Goal: Information Seeking & Learning: Find specific fact

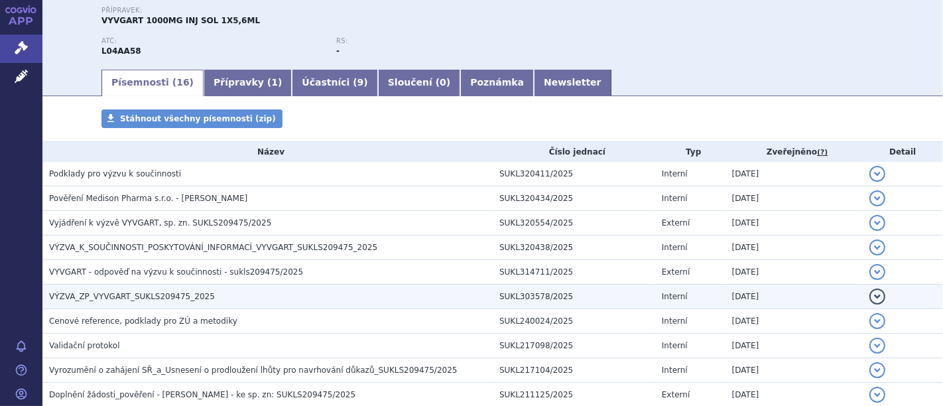
scroll to position [147, 0]
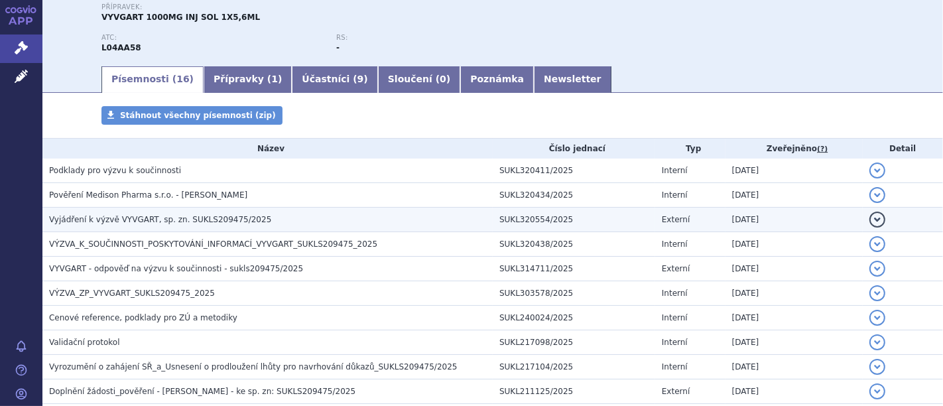
click at [156, 218] on span "Vyjádření k výzvě VYVGART, sp. zn. SUKLS209475/2025" at bounding box center [160, 219] width 222 height 9
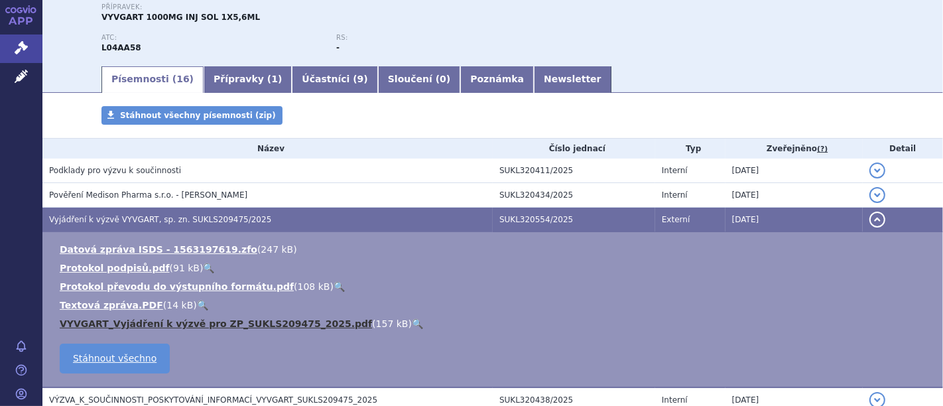
click at [133, 322] on link "VYVGART_Vyjádření k výzvě pro ZP_SUKLS209475_2025.pdf" at bounding box center [216, 323] width 312 height 11
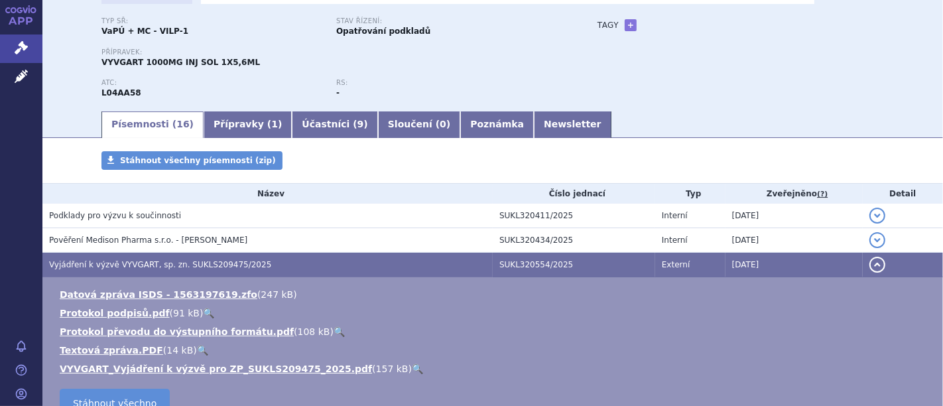
scroll to position [0, 0]
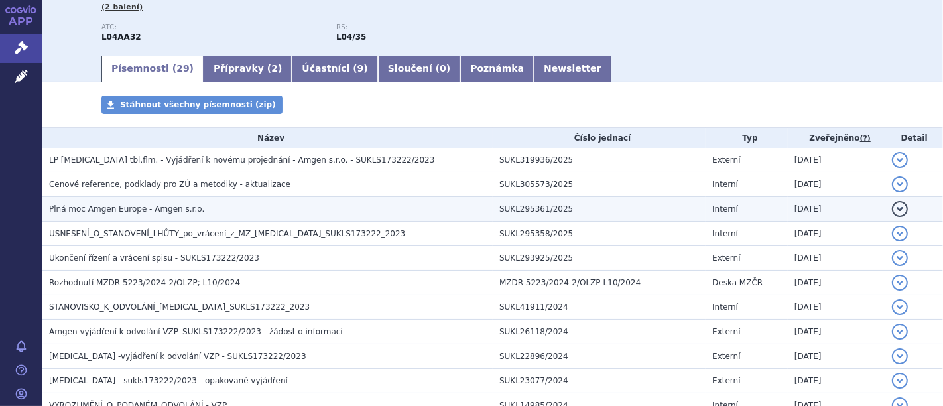
scroll to position [147, 0]
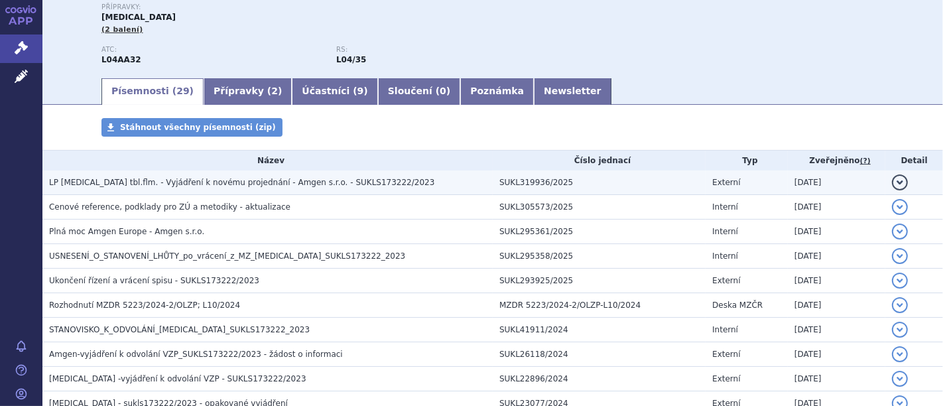
click at [214, 182] on span "LP OTEZLA tbl.flm. - Vyjádření k novému projednání - Amgen s.r.o. - SUKLS173222…" at bounding box center [241, 182] width 385 height 9
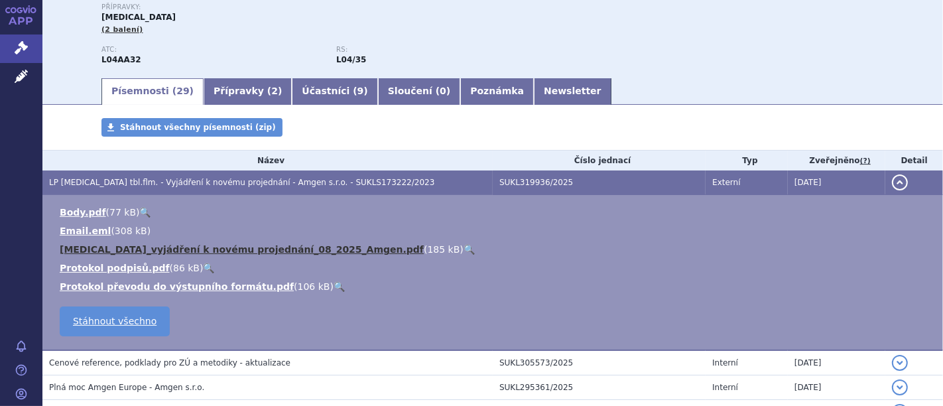
click at [158, 251] on link "Otezla_vyjádření k novému projednání_08_2025_Amgen.pdf" at bounding box center [242, 249] width 364 height 11
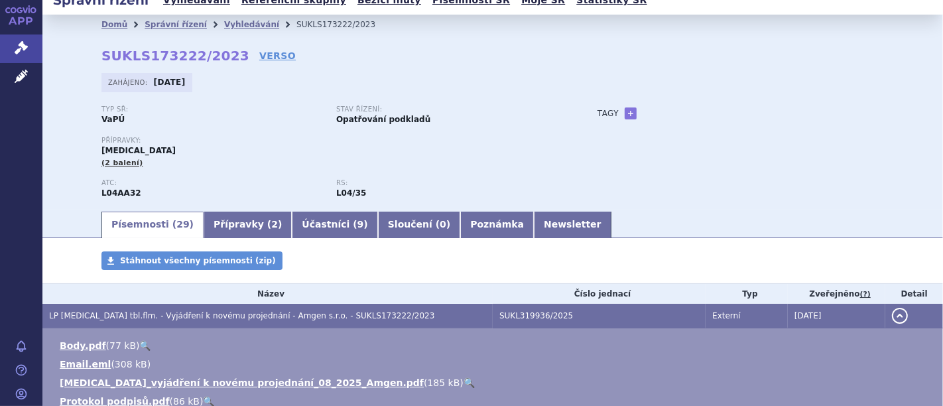
scroll to position [0, 0]
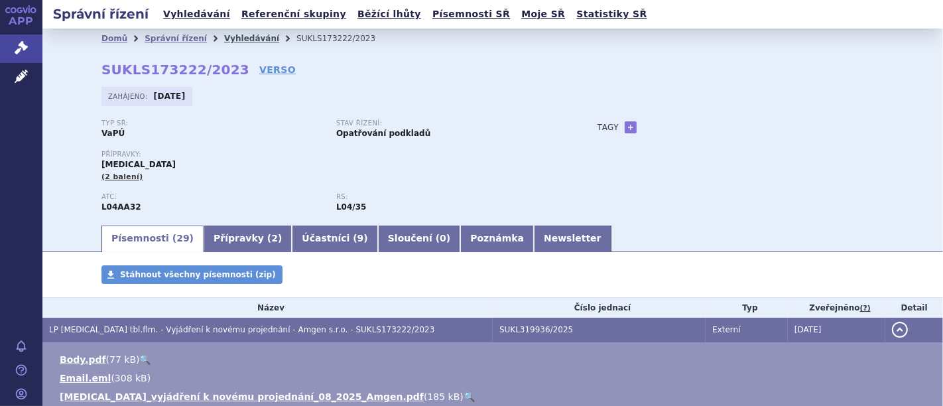
click at [224, 36] on link "Vyhledávání" at bounding box center [251, 38] width 55 height 9
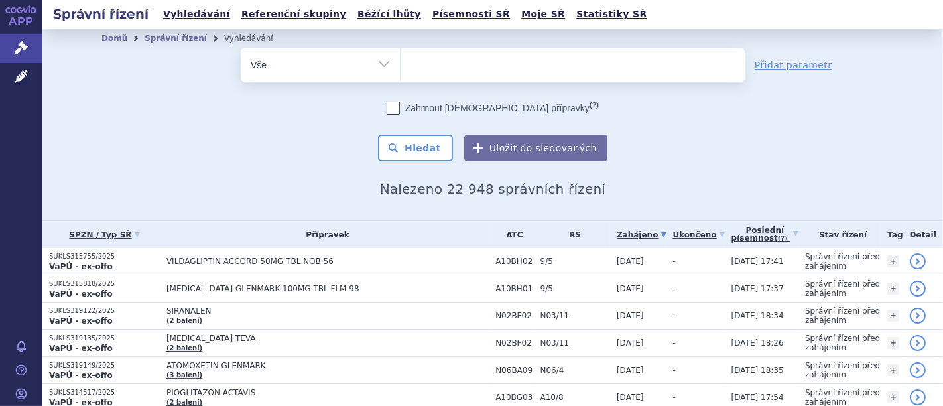
click at [452, 64] on ul at bounding box center [573, 62] width 344 height 28
click at [401, 64] on select at bounding box center [400, 64] width 1 height 33
paste input "(SUKLS302708/2025"
type input "(SUKLS302708/2025"
select select "(SUKLS302708/2025"
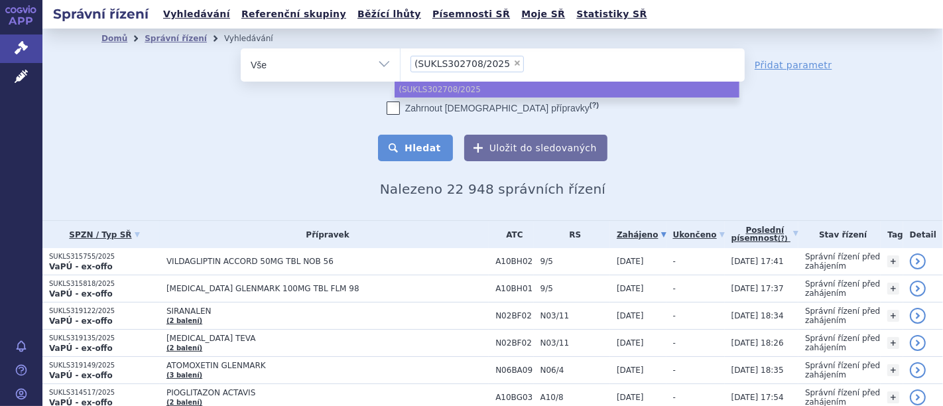
click at [412, 154] on button "Hledat" at bounding box center [415, 148] width 75 height 27
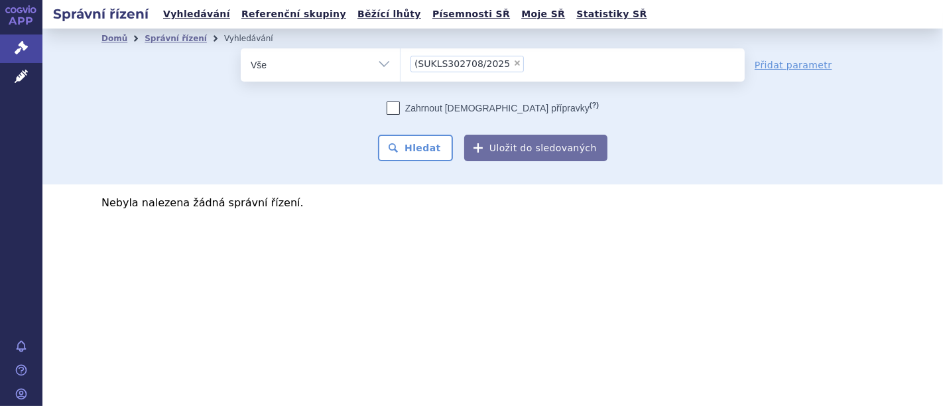
click at [513, 62] on span "×" at bounding box center [517, 63] width 8 height 8
click at [401, 62] on select "(SUKLS302708/2025" at bounding box center [400, 64] width 1 height 33
select select
paste input "SUKLS302708/2025"
type input "SUKLS302708/2025"
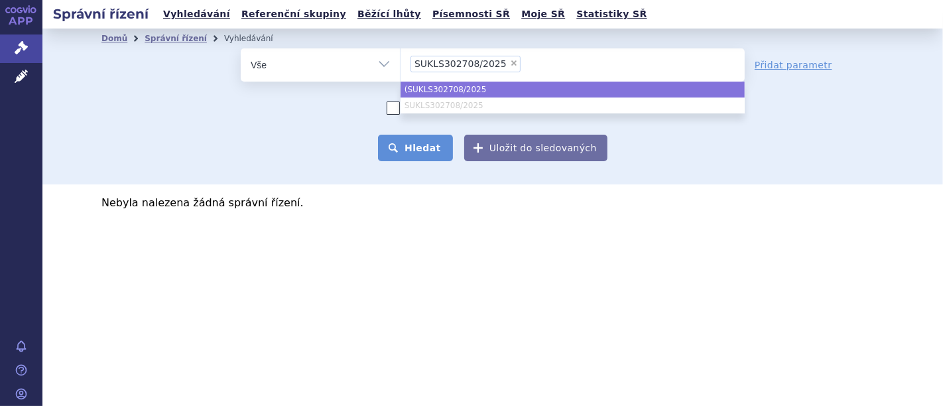
select select "(SUKLS302708/2025"
click at [422, 149] on button "Hledat" at bounding box center [415, 148] width 75 height 27
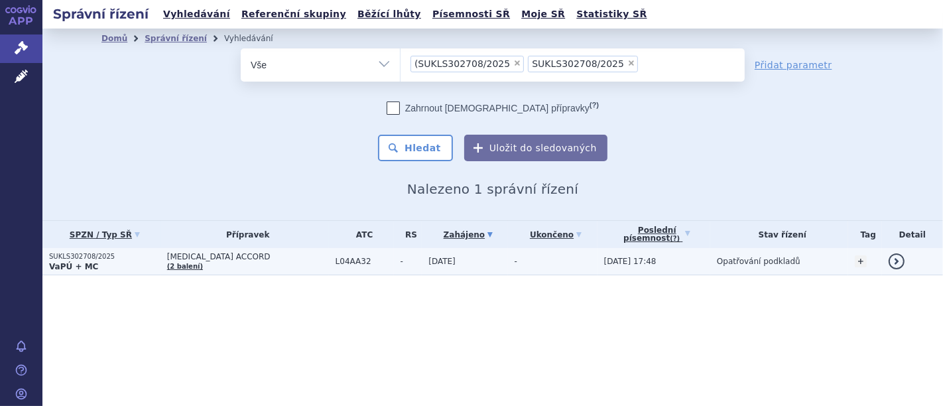
click at [91, 256] on p "SUKLS302708/2025" at bounding box center [104, 256] width 111 height 9
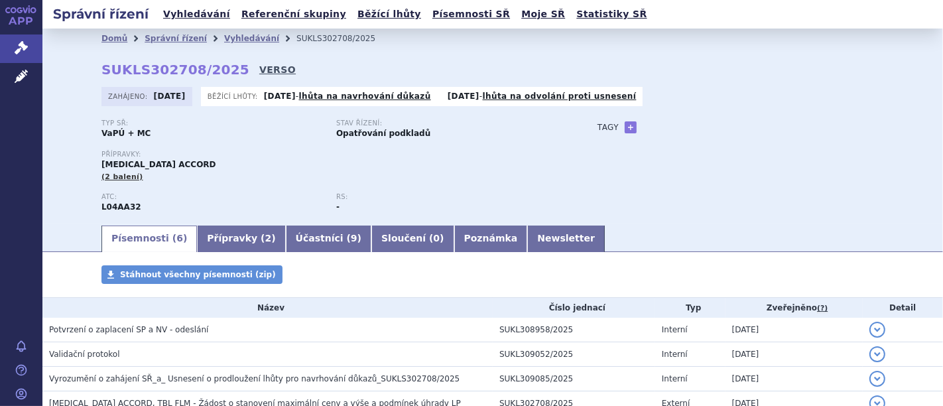
click at [259, 69] on link "VERSO" at bounding box center [277, 69] width 36 height 13
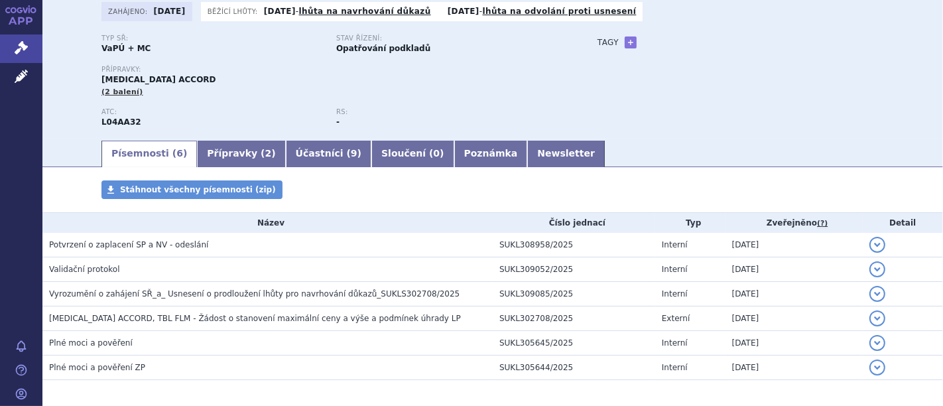
scroll to position [138, 0]
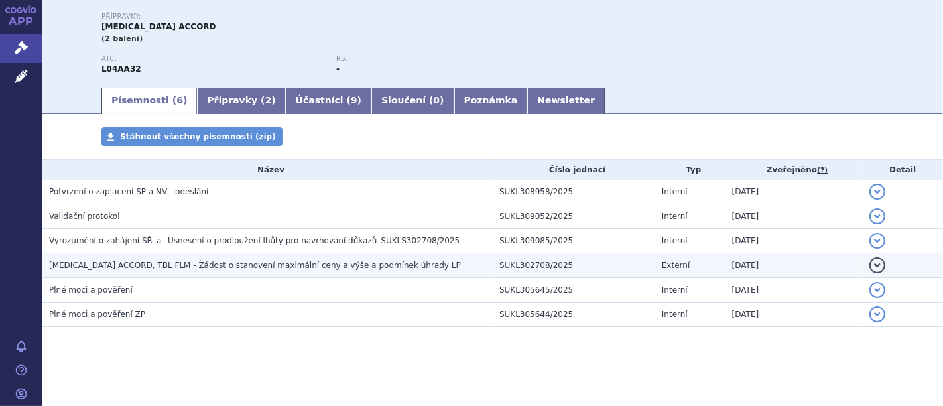
click at [176, 267] on span "APREMILAST ACCORD, TBL FLM - Žádost o stanovení maximální ceny a výše a podmíne…" at bounding box center [255, 265] width 412 height 9
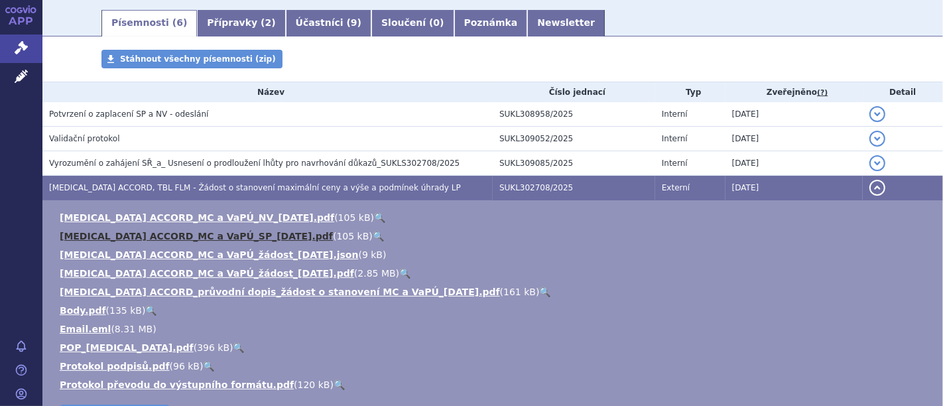
scroll to position [285, 0]
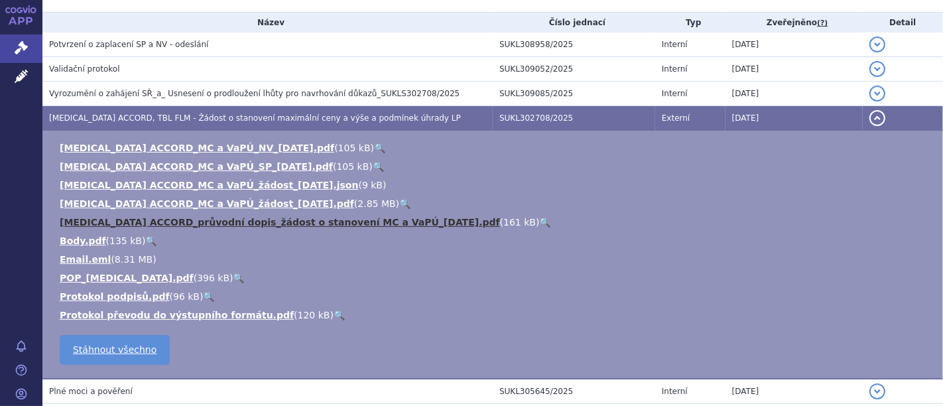
click at [198, 218] on link "APREMILAST ACCORD_průvodní dopis_žádost o stanovení MC a VaPÚ_2025-07-24.pdf" at bounding box center [280, 222] width 440 height 11
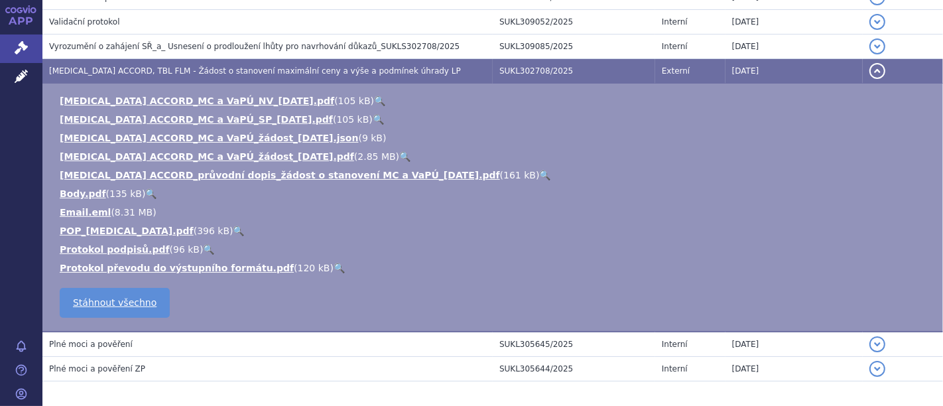
scroll to position [312, 0]
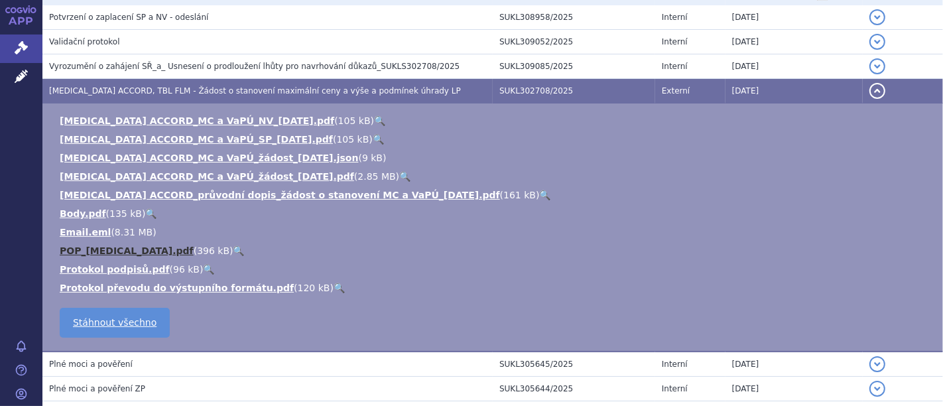
click at [94, 249] on link "POP_Apremilast.pdf" at bounding box center [127, 250] width 134 height 11
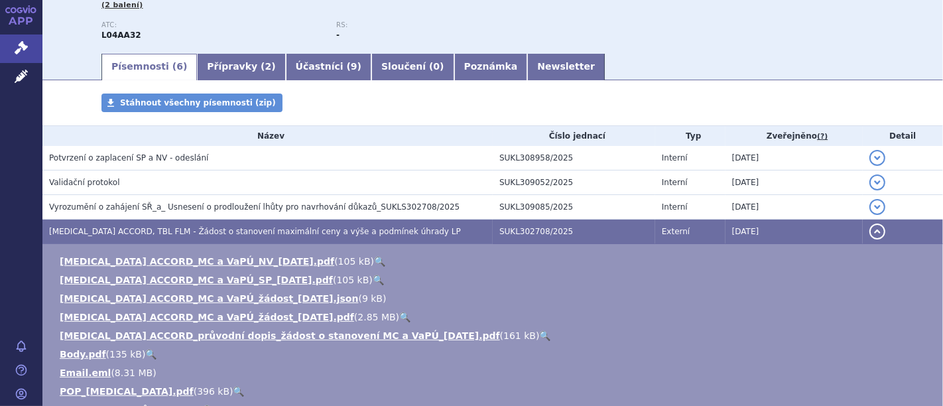
scroll to position [18, 0]
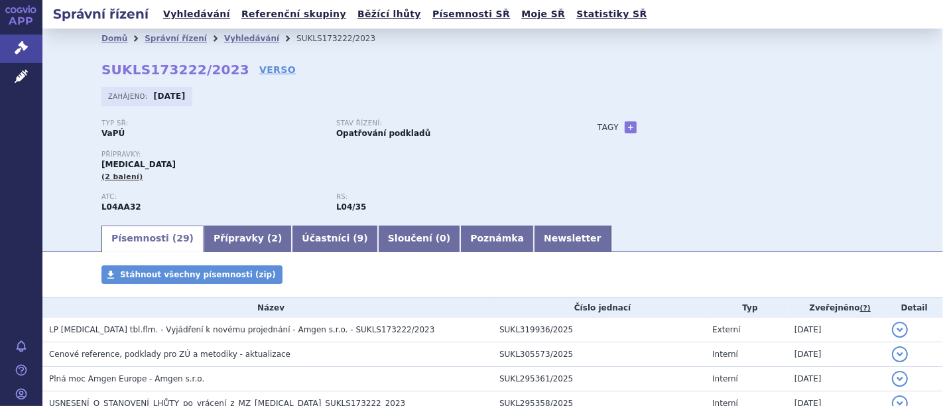
scroll to position [147, 0]
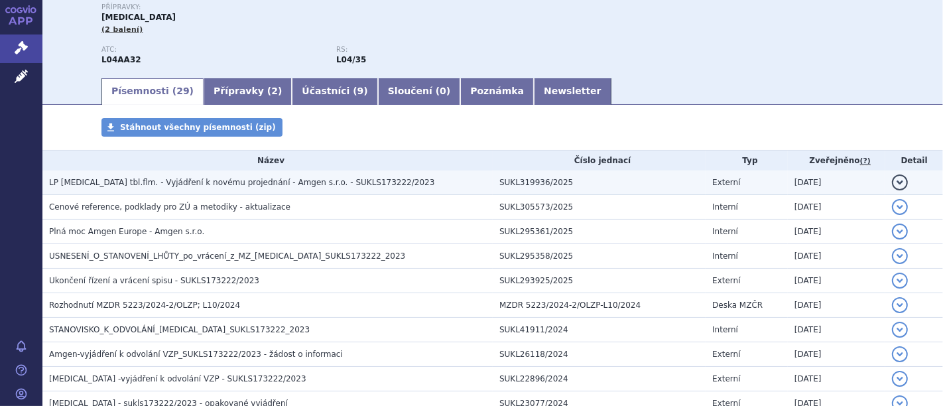
click at [237, 183] on span "LP [MEDICAL_DATA] tbl.flm. - Vyjádření k novému projednání - Amgen s.r.o. - SUK…" at bounding box center [241, 182] width 385 height 9
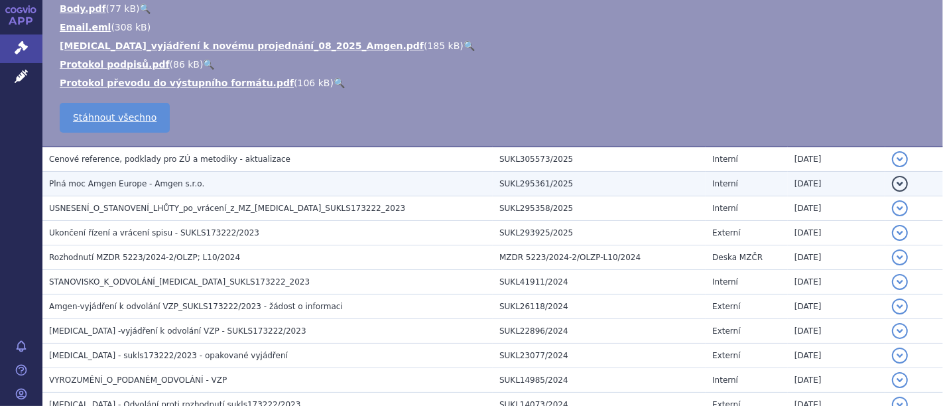
scroll to position [294, 0]
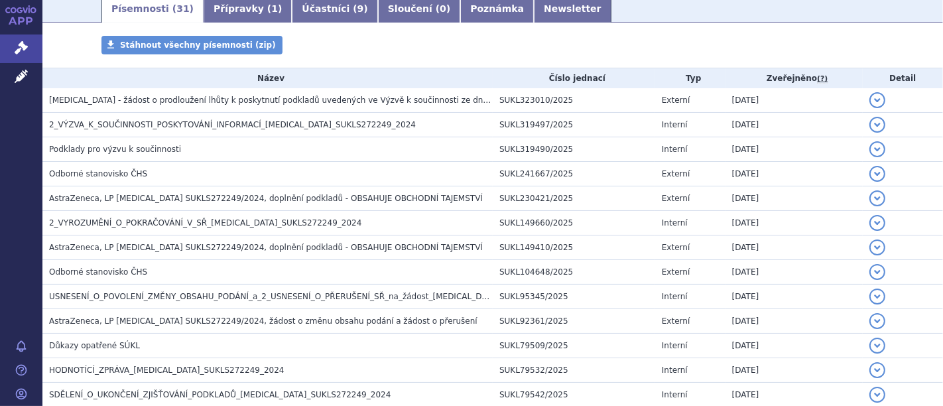
scroll to position [221, 0]
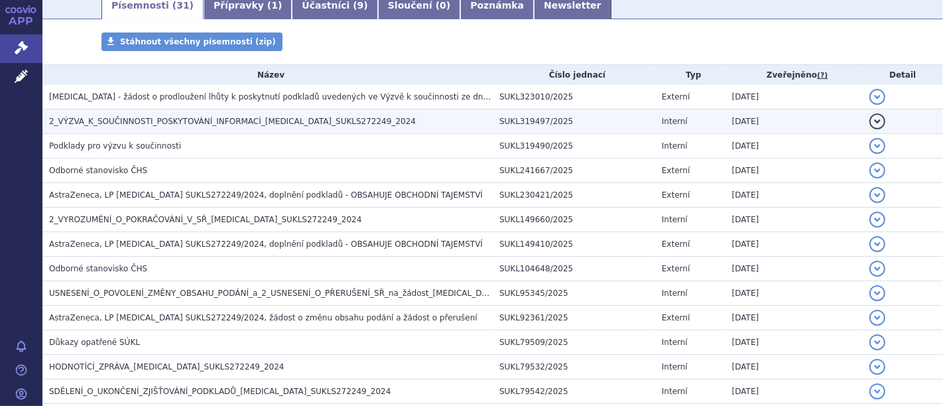
click at [220, 123] on span "2_VÝZVA_K_SOUČINNOSTI_POSKYTOVÁNÍ_INFORMACÍ_ULTOMIRIS_SUKLS272249_2024" at bounding box center [232, 121] width 367 height 9
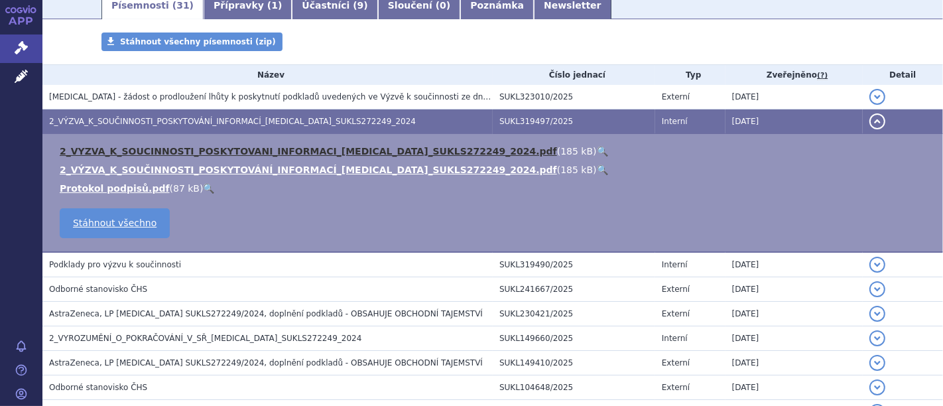
click at [220, 151] on link "2_VYZVA_K_SOUCINNOSTI_POSKYTOVANI_INFORMACI_ULTOMIRIS_SUKLS272249_2024.pdf" at bounding box center [308, 151] width 497 height 11
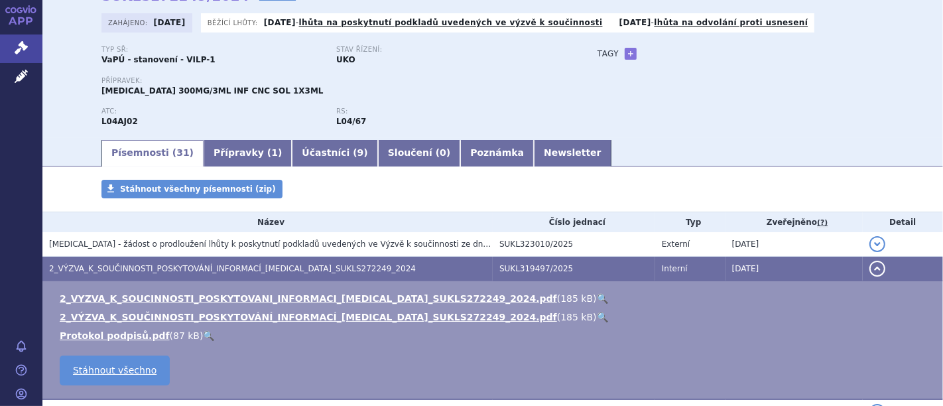
scroll to position [368, 0]
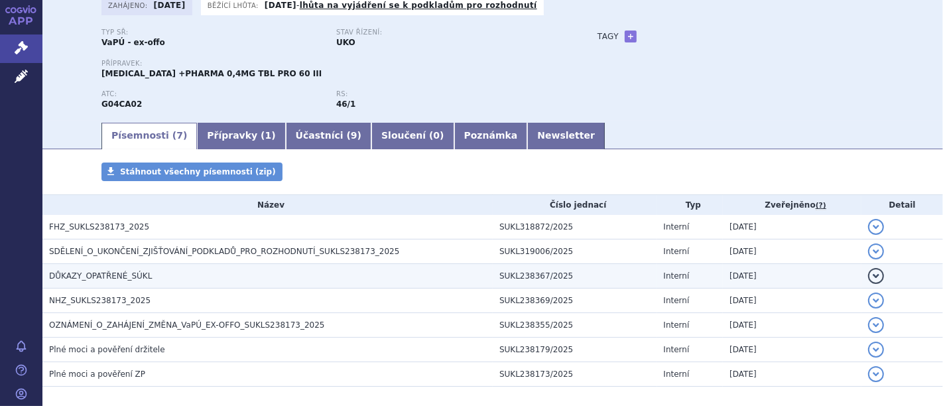
scroll to position [150, 0]
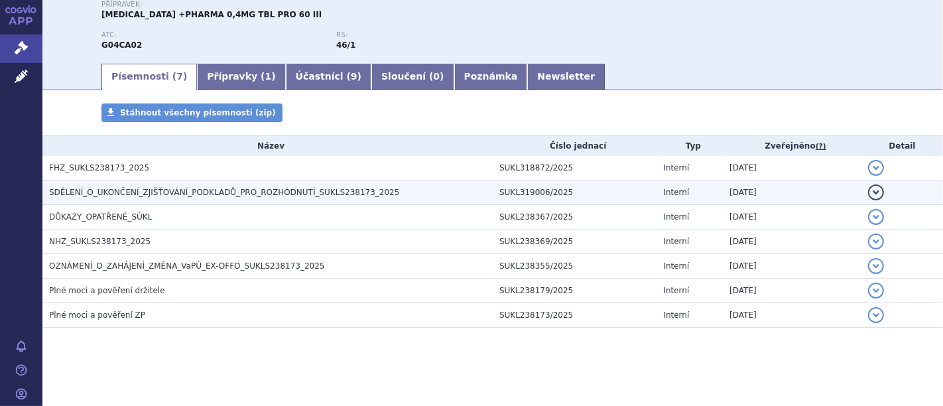
click at [116, 192] on span "SDĚLENÍ_O_UKONČENÍ_ZJIŠŤOVÁNÍ_PODKLADŮ_PRO_ROZHODNUTÍ_SUKLS238173_2025" at bounding box center [224, 192] width 350 height 9
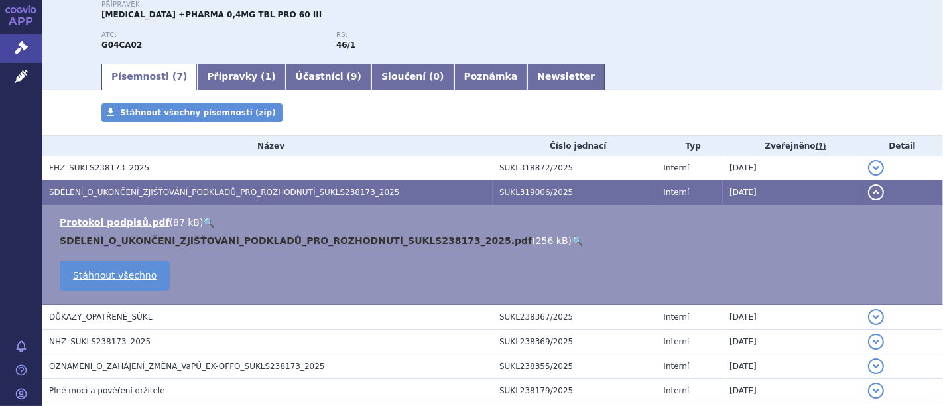
click at [182, 241] on link "SDĚLENÍ_O_UKONČENÍ_ZJIŠŤOVÁNÍ_PODKLADŮ_PRO_ROZHODNUTÍ_SUKLS238173_2025.pdf" at bounding box center [296, 240] width 472 height 11
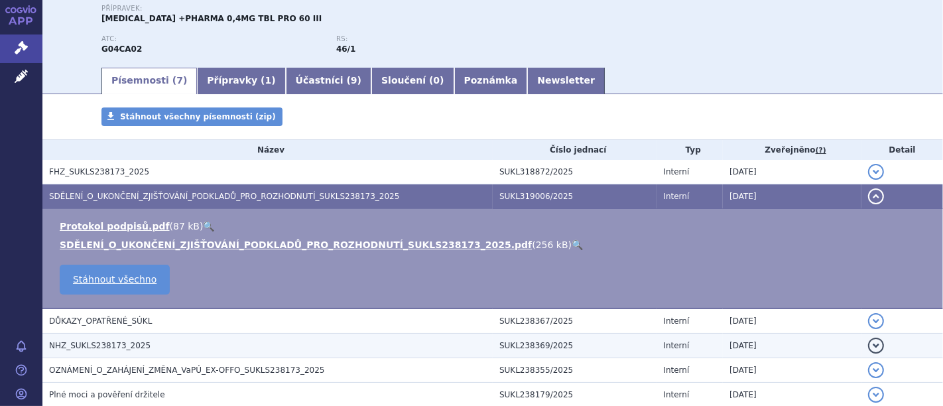
scroll to position [147, 0]
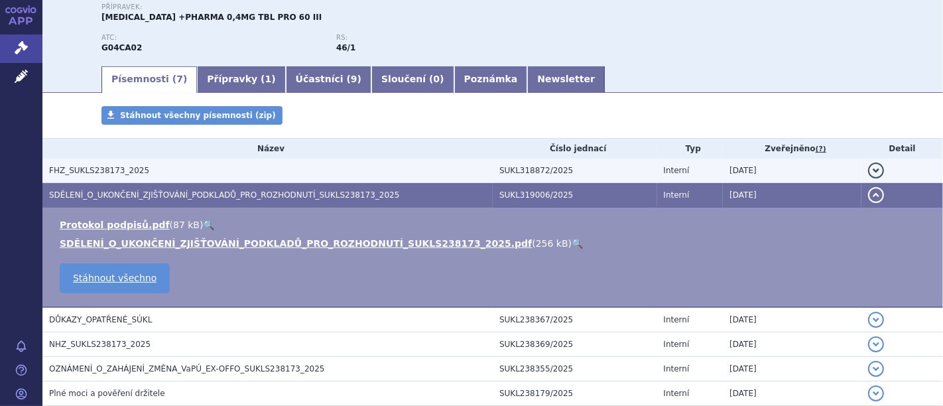
click at [130, 170] on span "FHZ_SUKLS238173_2025" at bounding box center [99, 170] width 100 height 9
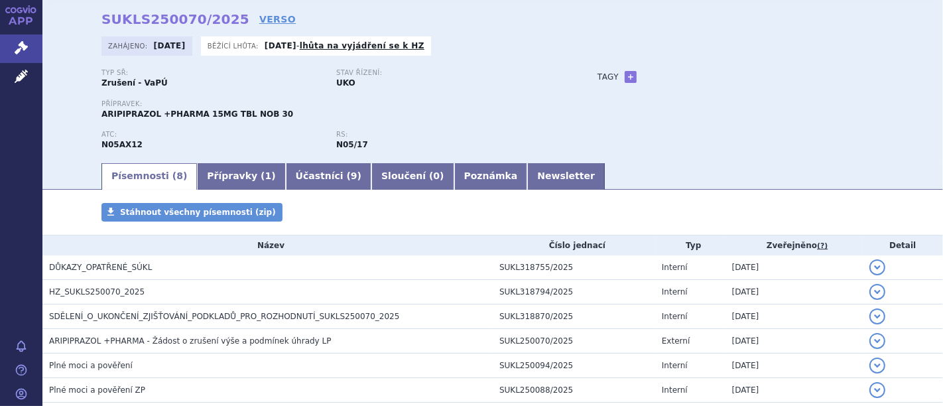
scroll to position [74, 0]
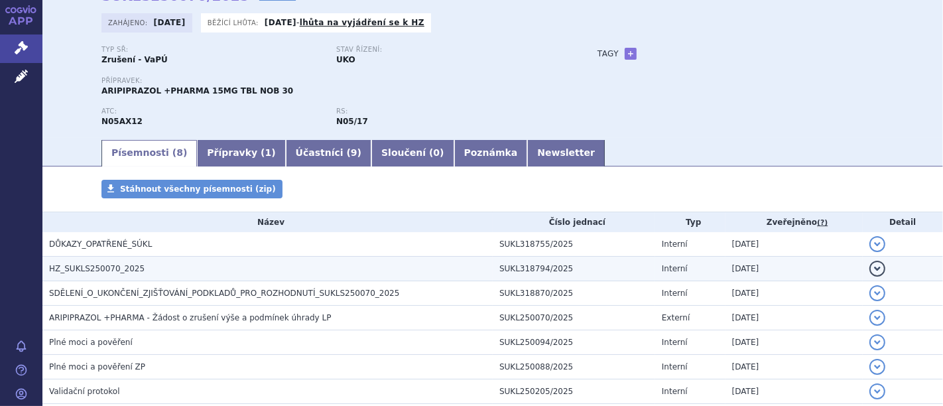
click at [99, 266] on span "HZ_SUKLS250070_2025" at bounding box center [96, 268] width 95 height 9
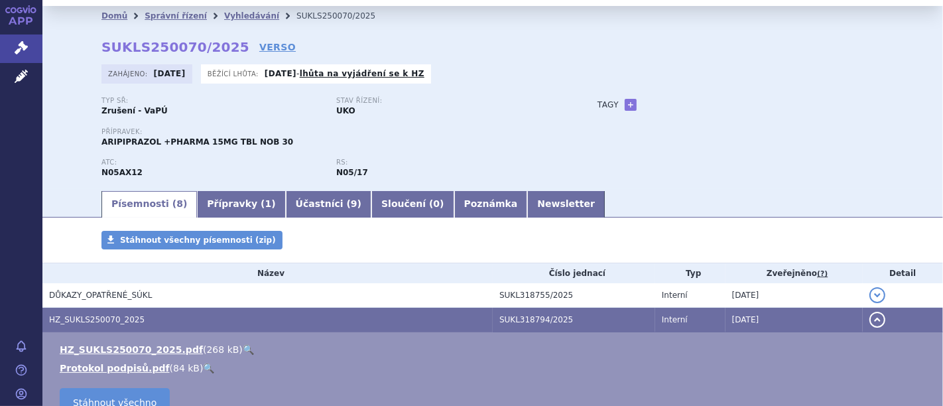
scroll to position [0, 0]
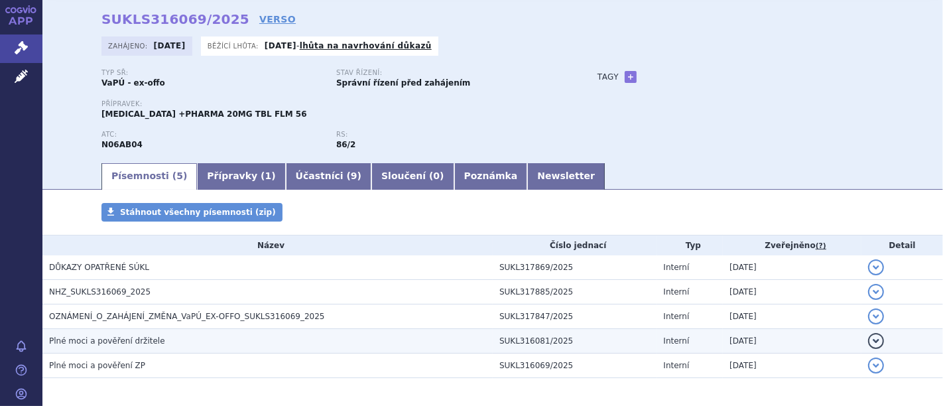
scroll to position [101, 0]
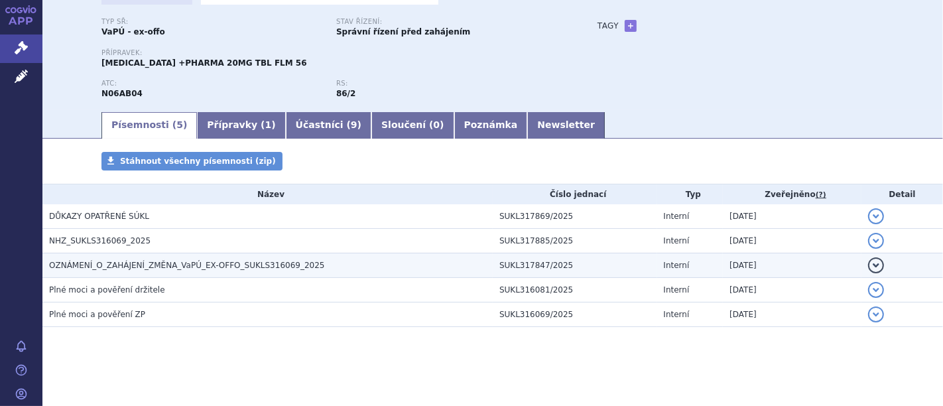
click at [225, 266] on span "OZNÁMENÍ_O_ZAHÁJENÍ_ZMĚNA_VaPÚ_EX-OFFO_SUKLS316069_2025" at bounding box center [187, 265] width 276 height 9
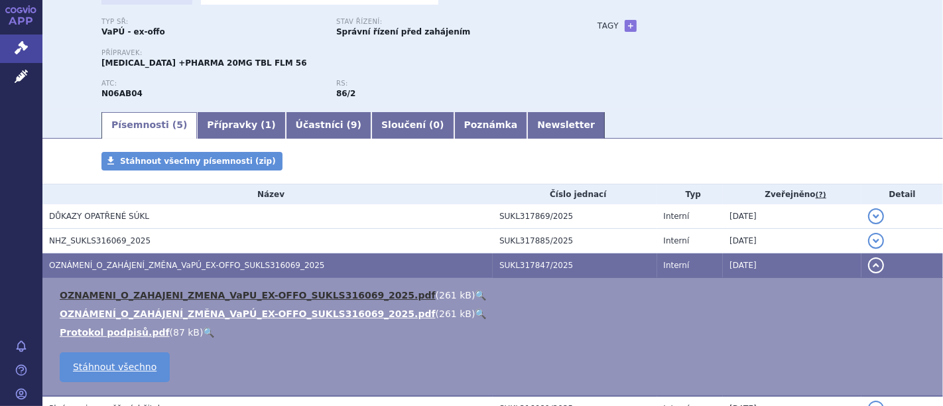
click at [239, 293] on link "OZNAMENI_O_ZAHAJENI_ZMENA_VaPU_EX-OFFO_SUKLS316069_2025.pdf" at bounding box center [248, 295] width 376 height 11
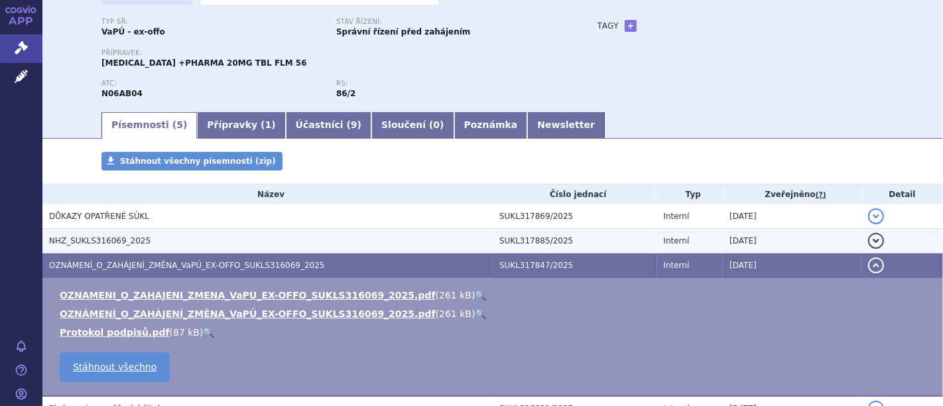
click at [117, 238] on span "NHZ_SUKLS316069_2025" at bounding box center [99, 240] width 101 height 9
